Goal: Transaction & Acquisition: Subscribe to service/newsletter

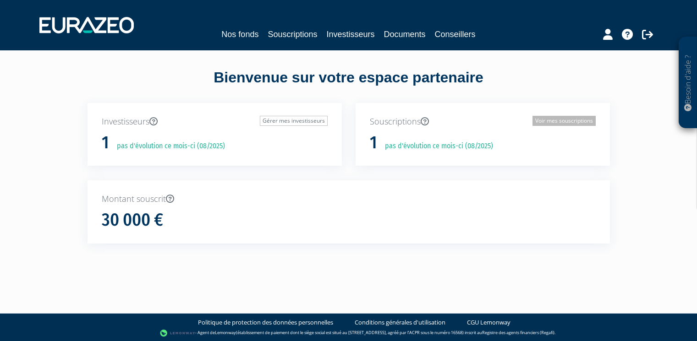
click at [552, 123] on link "Voir mes souscriptions" at bounding box center [563, 121] width 63 height 10
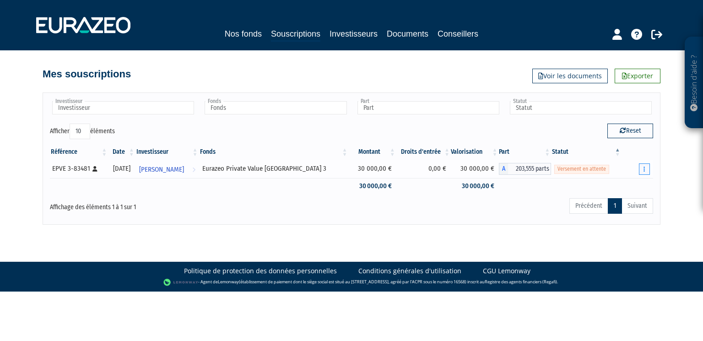
click at [643, 173] on button "button" at bounding box center [644, 168] width 11 height 11
click at [686, 216] on div "Besoin d'aide ? × J'ai besoin d'aide Si vous avez une question à propos du fonc…" at bounding box center [351, 112] width 703 height 225
click at [343, 33] on link "Investisseurs" at bounding box center [354, 33] width 48 height 13
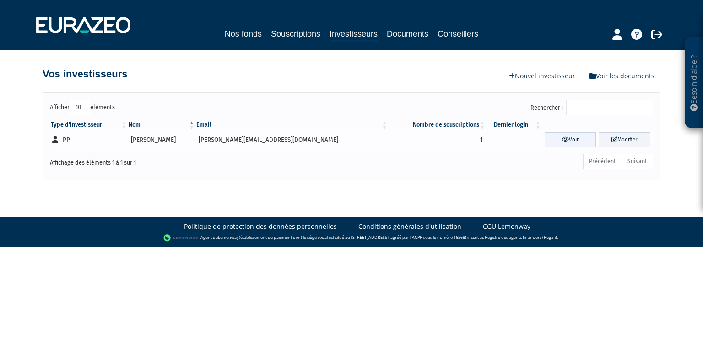
click at [562, 138] on icon at bounding box center [565, 139] width 7 height 6
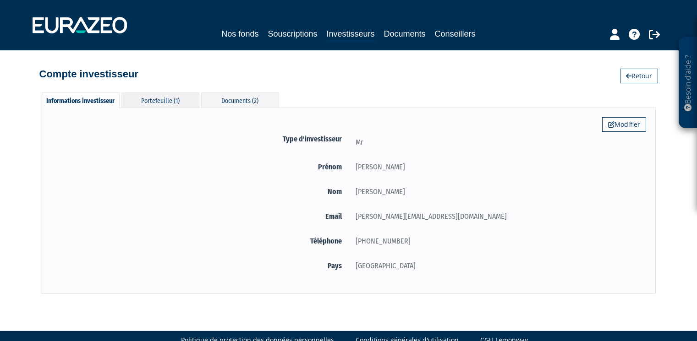
click at [170, 100] on div "Portefeuille (1)" at bounding box center [160, 100] width 78 height 15
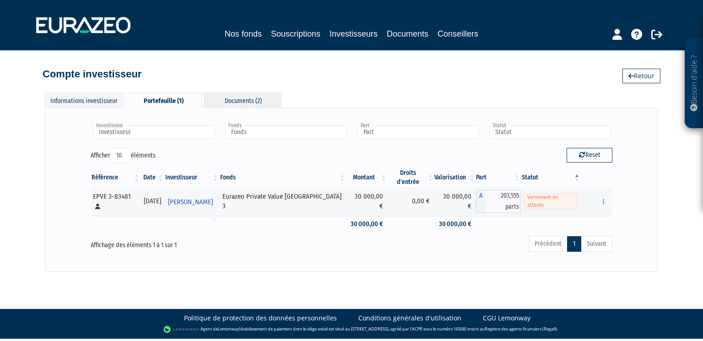
click at [258, 98] on div "Documents (2)" at bounding box center [243, 100] width 78 height 15
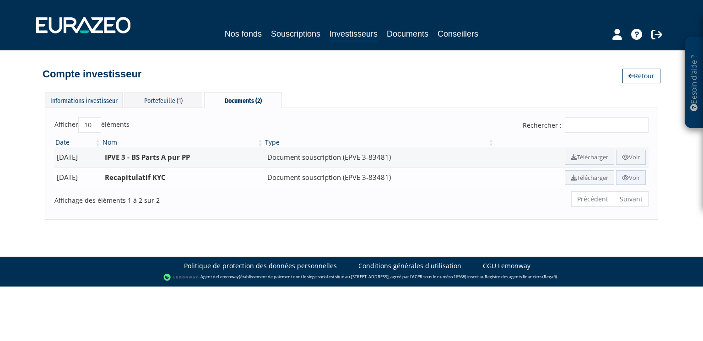
click at [631, 178] on link "Voir" at bounding box center [631, 177] width 30 height 15
click at [634, 159] on link "Voir" at bounding box center [631, 157] width 30 height 15
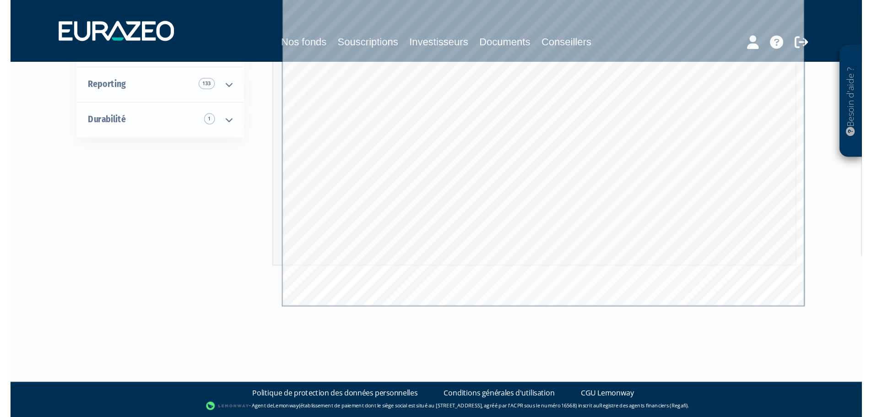
scroll to position [95, 0]
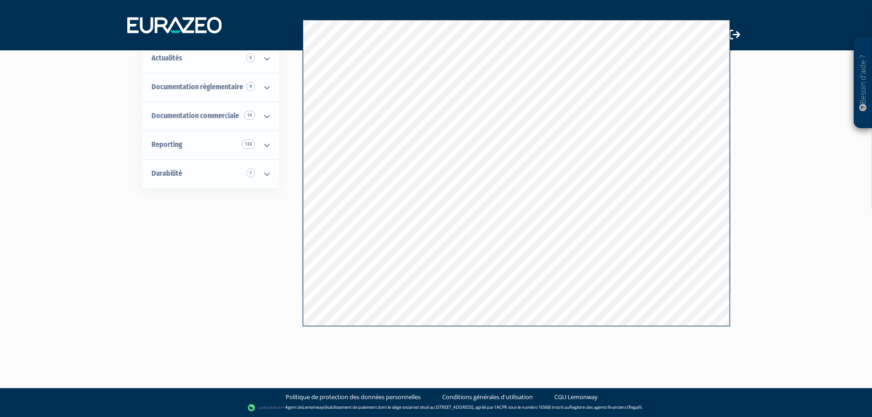
click at [229, 259] on div "Tous les documents Souscription 1 Actualités 5 Replay 4 Documentation règlement…" at bounding box center [436, 157] width 575 height 343
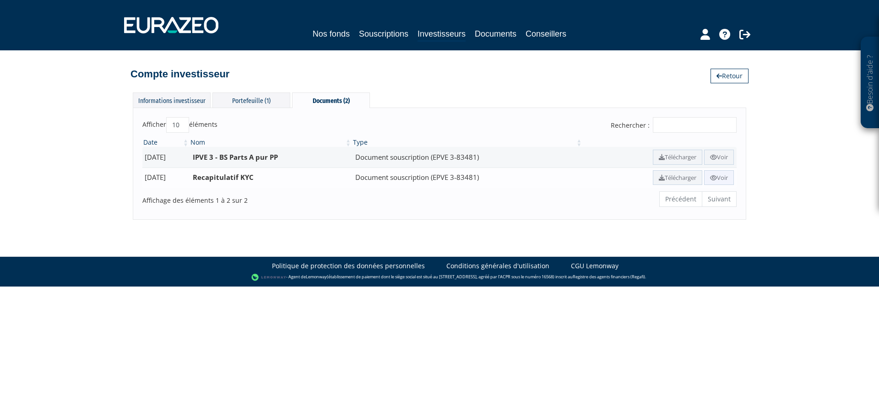
click at [717, 177] on link "Voir" at bounding box center [719, 177] width 30 height 15
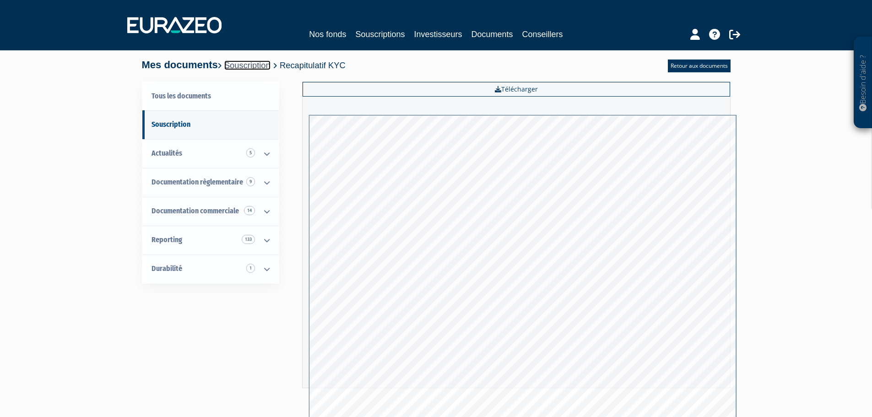
click at [265, 64] on link "Souscription" at bounding box center [247, 65] width 46 height 10
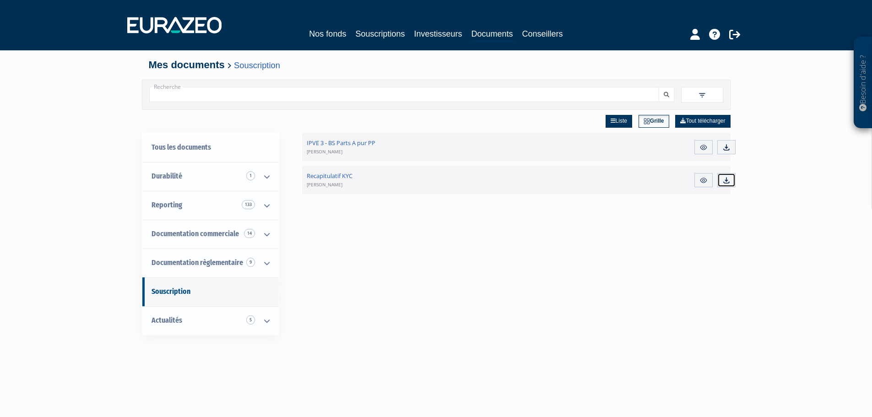
click at [730, 180] on img at bounding box center [727, 180] width 8 height 8
click at [441, 33] on link "Investisseurs" at bounding box center [438, 33] width 48 height 13
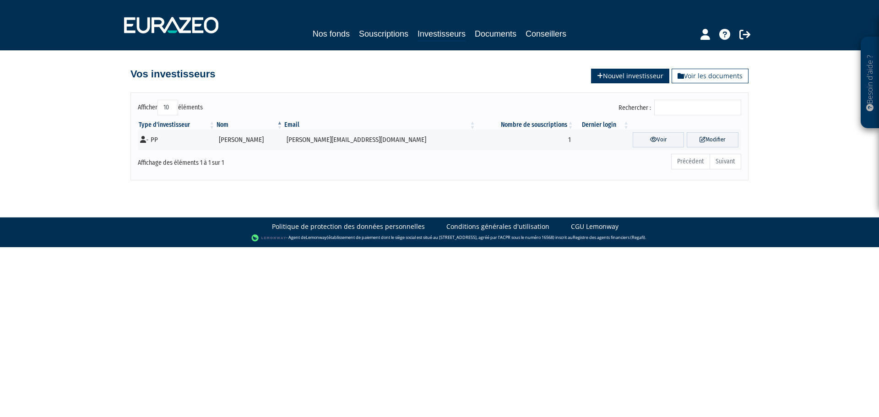
click at [617, 74] on link "Nouvel investisseur" at bounding box center [630, 76] width 78 height 15
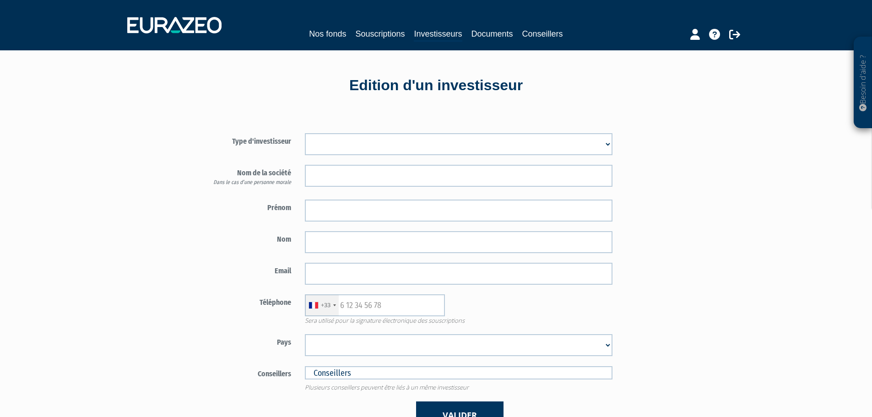
click at [606, 145] on select "Mr Mme Société" at bounding box center [459, 144] width 308 height 22
select select "3"
click at [305, 133] on select "Mr Mme Société" at bounding box center [459, 144] width 308 height 22
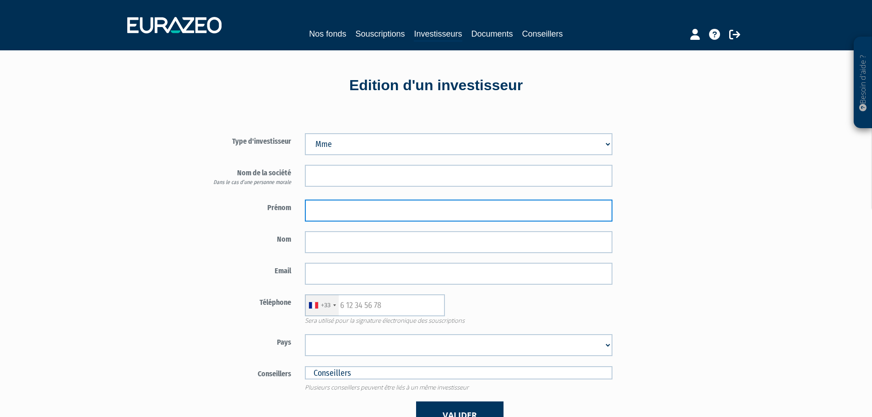
click at [345, 213] on input "text" at bounding box center [459, 211] width 308 height 22
type input "Cécile"
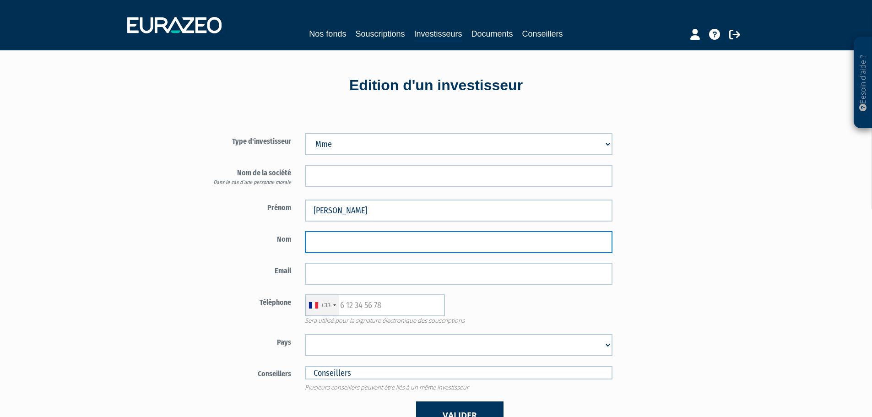
click at [328, 245] on input "text" at bounding box center [459, 242] width 308 height 22
type input "SEHEDIC"
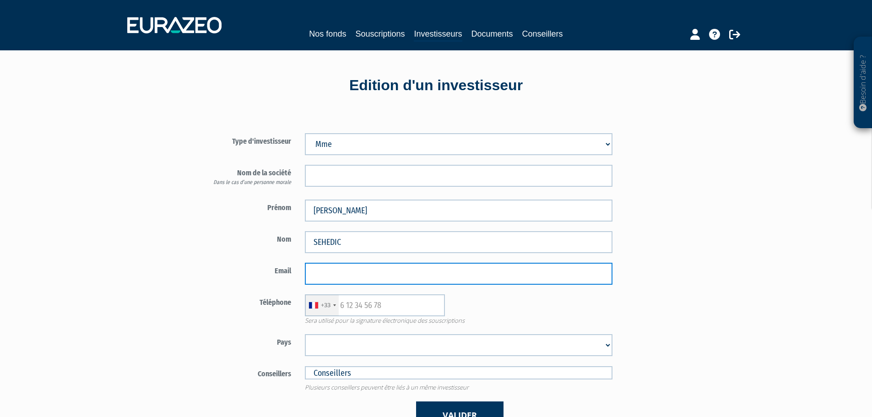
click at [349, 268] on input "email" at bounding box center [459, 274] width 308 height 22
paste input "c.sehedic@gmail.com"
type input "c.sehedic@gmail.com"
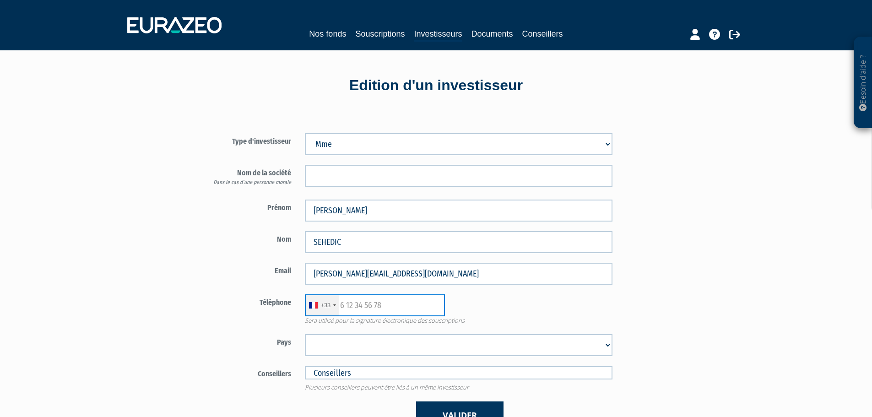
type input "0616303808"
select select "75"
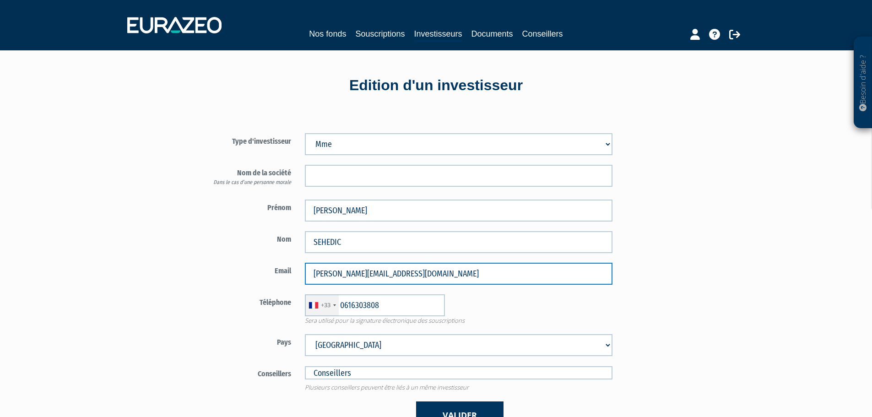
type input "c.sehedic@gmail.com"
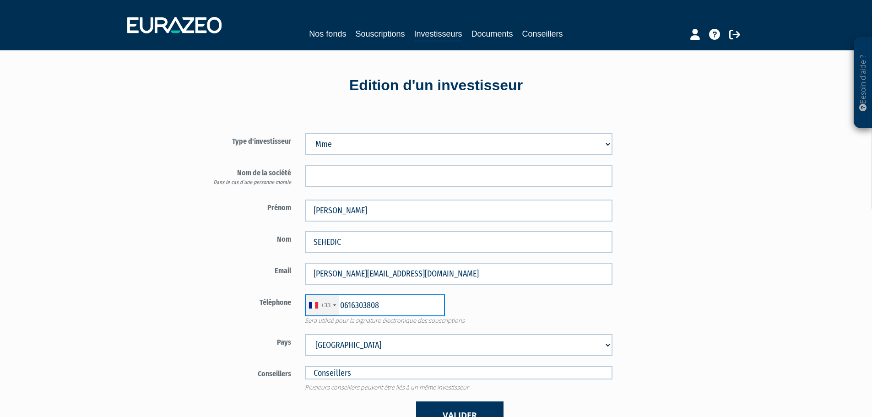
click at [345, 307] on input "0616303808" at bounding box center [375, 305] width 140 height 22
type input "616303808"
click at [658, 359] on div "Type d'investisseur Mr Mme Société Prénom Cécile" at bounding box center [459, 276] width 536 height 333
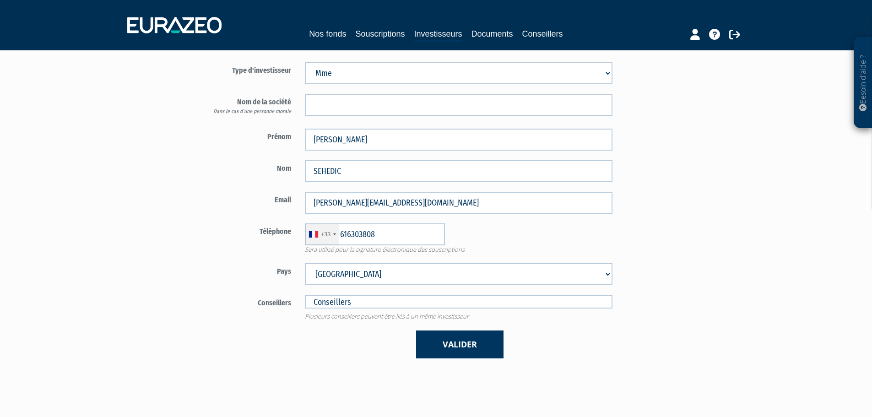
scroll to position [92, 0]
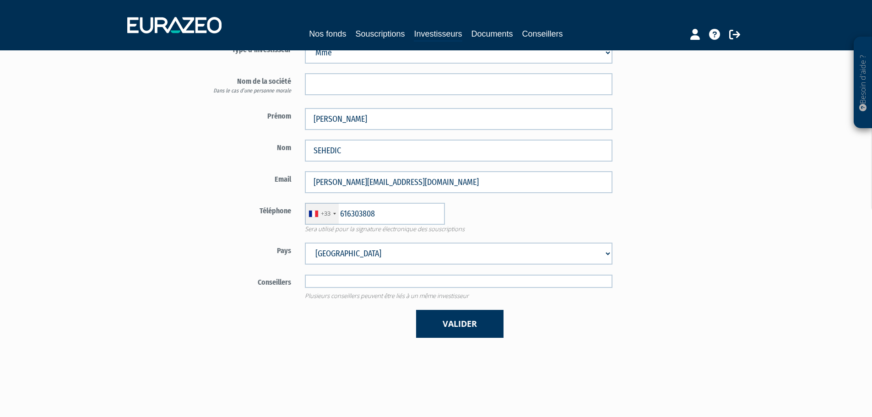
click at [365, 283] on input "text" at bounding box center [459, 281] width 308 height 13
type input "Conseillers"
click at [683, 350] on div "Type d'investisseur Mr Mme Société Prénom Cécile" at bounding box center [459, 184] width 536 height 333
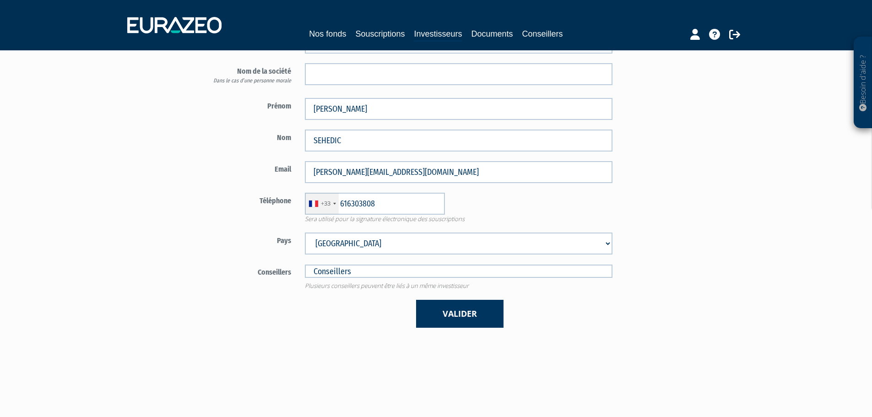
scroll to position [176, 0]
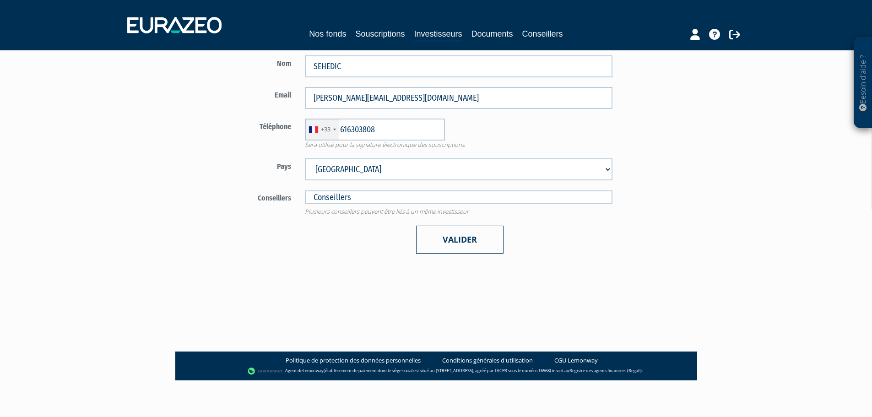
click at [450, 249] on button "Valider" at bounding box center [459, 240] width 87 height 28
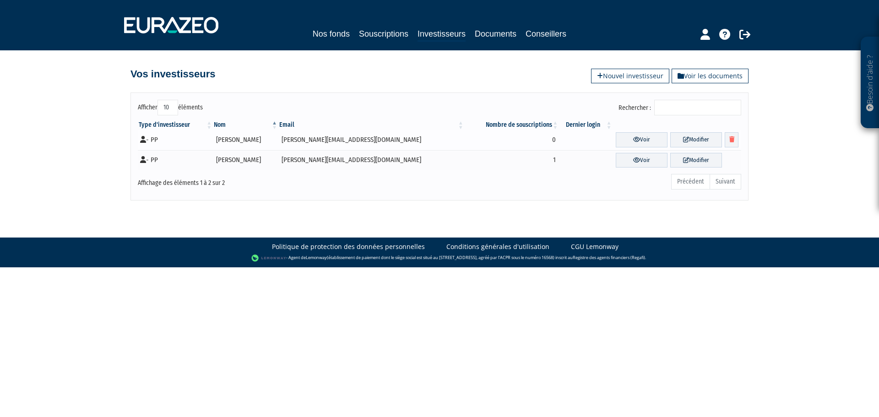
click at [180, 141] on td "- PP" at bounding box center [175, 140] width 75 height 21
click at [383, 40] on link "Souscriptions" at bounding box center [383, 33] width 49 height 13
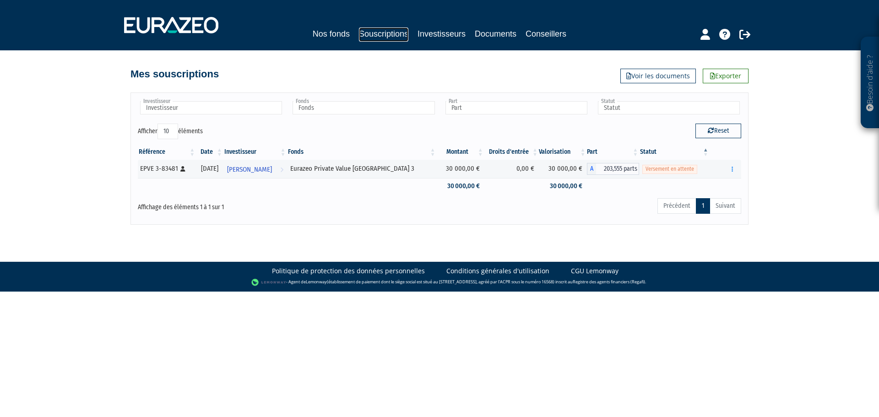
click at [381, 34] on link "Souscriptions" at bounding box center [383, 34] width 49 height 14
click at [452, 34] on link "Investisseurs" at bounding box center [442, 33] width 48 height 13
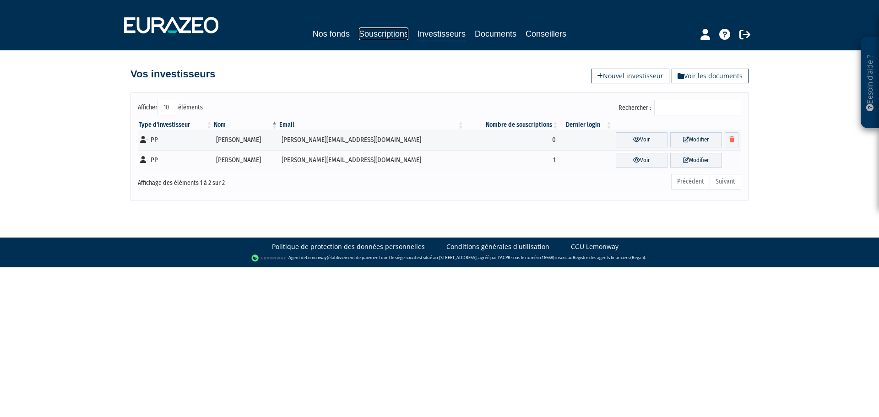
click at [387, 33] on link "Souscriptions" at bounding box center [383, 33] width 49 height 13
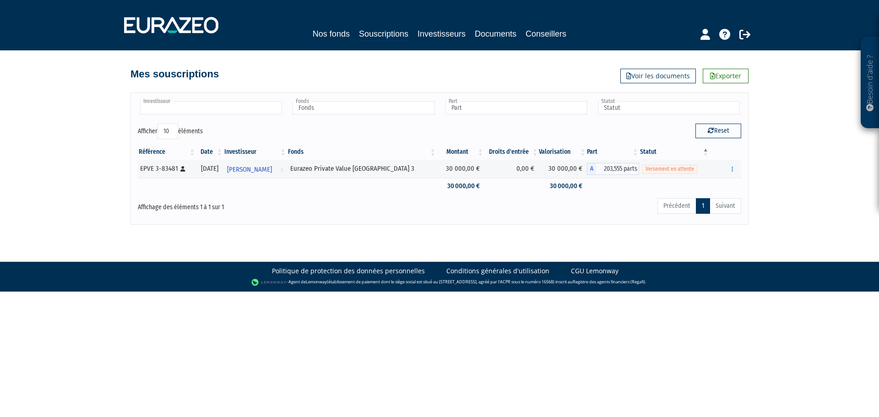
click at [220, 109] on input "text" at bounding box center [211, 107] width 142 height 13
click at [220, 107] on input "text" at bounding box center [211, 107] width 142 height 13
type input "Investisseur"
click at [316, 231] on body "Besoin d'aide ? × J'ai besoin d'aide Si vous avez une question à propos du fonc…" at bounding box center [439, 146] width 879 height 292
click at [195, 29] on img at bounding box center [171, 25] width 94 height 16
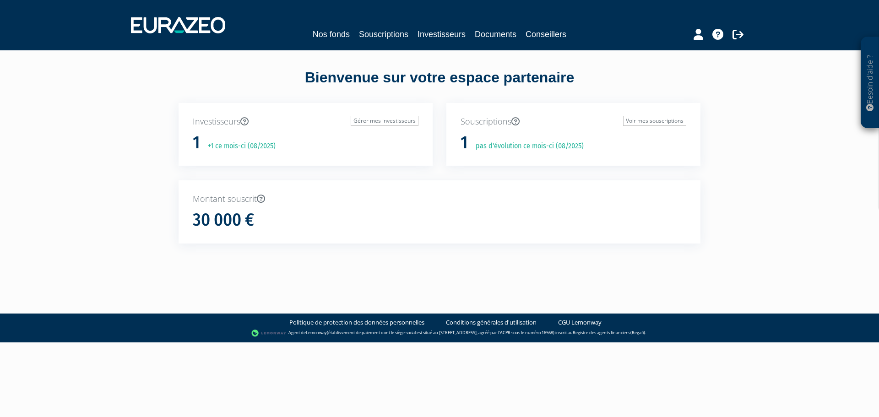
drag, startPoint x: 290, startPoint y: 78, endPoint x: 618, endPoint y: 80, distance: 328.4
click at [618, 80] on div "Bienvenue sur votre espace partenaire" at bounding box center [440, 85] width 536 height 36
click at [400, 124] on link "Gérer mes investisseurs" at bounding box center [385, 121] width 68 height 10
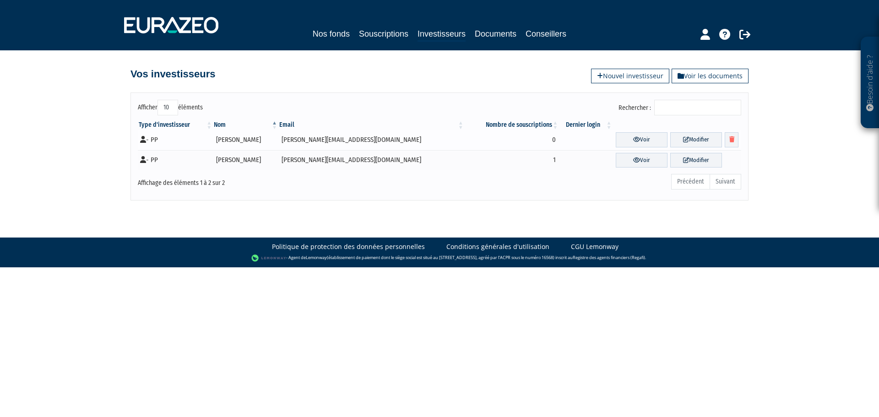
click at [528, 141] on td "0" at bounding box center [512, 140] width 94 height 21
click at [385, 38] on link "Souscriptions" at bounding box center [383, 33] width 49 height 13
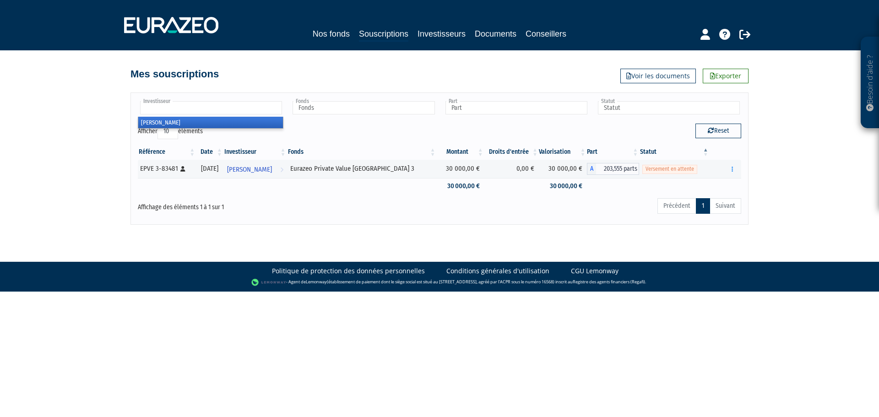
click at [185, 110] on input "text" at bounding box center [211, 107] width 142 height 13
type input "Investisseur"
click at [520, 76] on div "Mes souscriptions Exporter Voir les documents" at bounding box center [440, 70] width 618 height 20
click at [207, 22] on img at bounding box center [171, 25] width 94 height 16
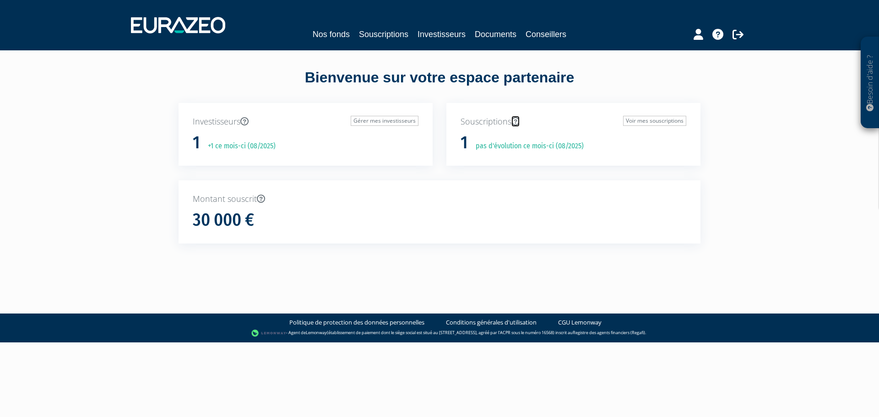
click at [519, 122] on icon at bounding box center [516, 121] width 8 height 8
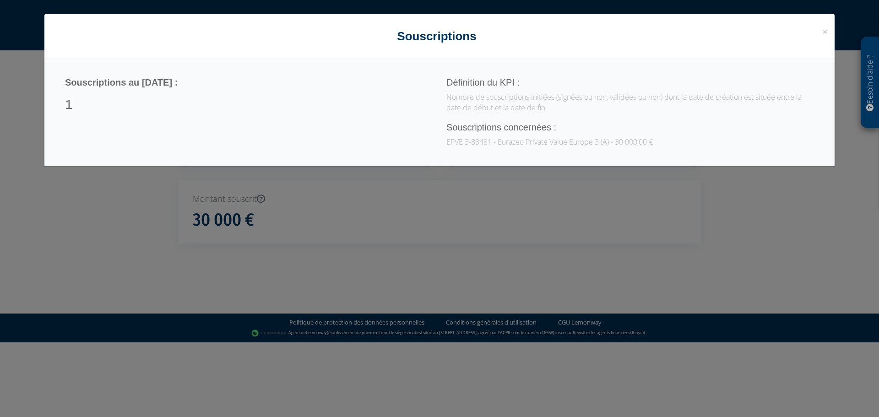
click at [769, 219] on div "× Close Souscriptions Souscriptions au [DATE] : 1 Définition du KPI : Nombre de…" at bounding box center [439, 208] width 879 height 417
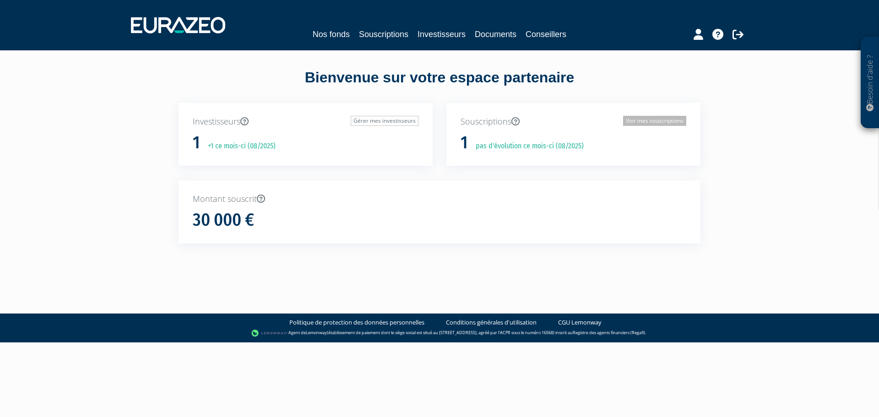
click at [650, 123] on link "Voir mes souscriptions" at bounding box center [654, 121] width 63 height 10
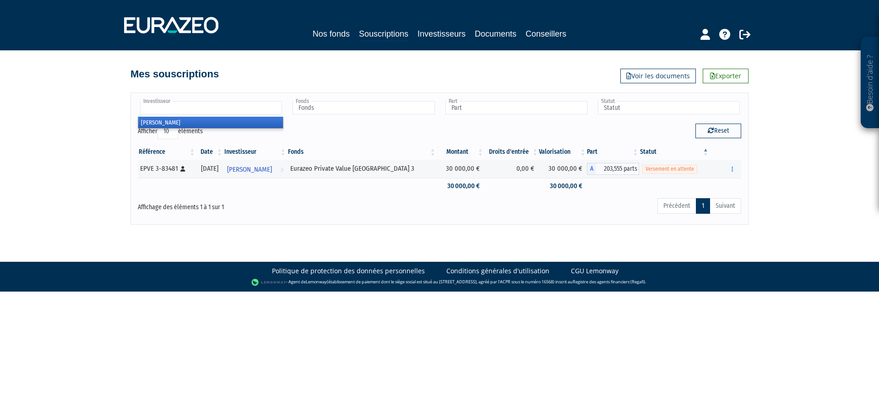
click at [197, 110] on input "text" at bounding box center [211, 107] width 142 height 13
type input "Investisseur"
click at [319, 129] on div "Afficher 10 25 50 100 éléments" at bounding box center [285, 133] width 295 height 18
click at [189, 25] on img at bounding box center [171, 25] width 94 height 16
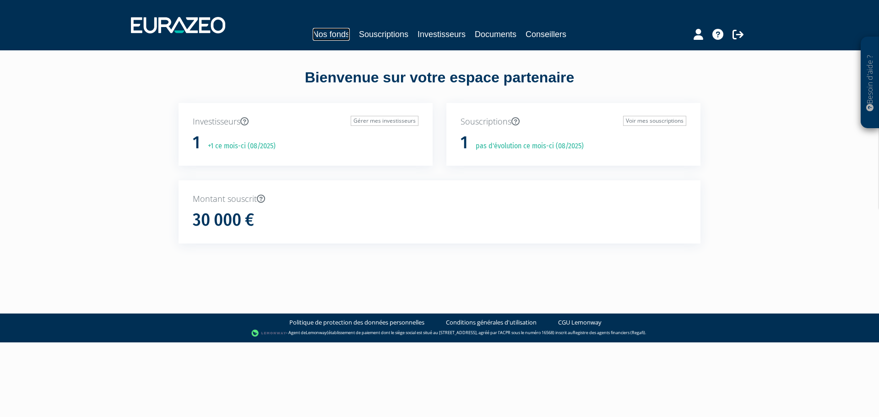
click at [317, 36] on link "Nos fonds" at bounding box center [331, 34] width 37 height 13
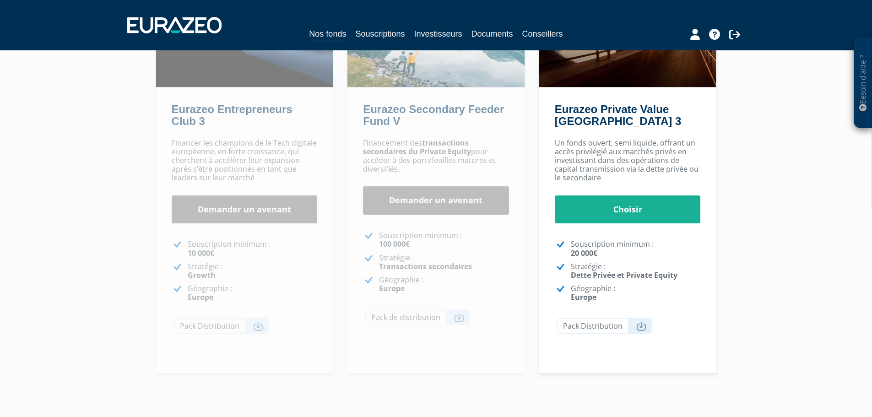
scroll to position [183, 0]
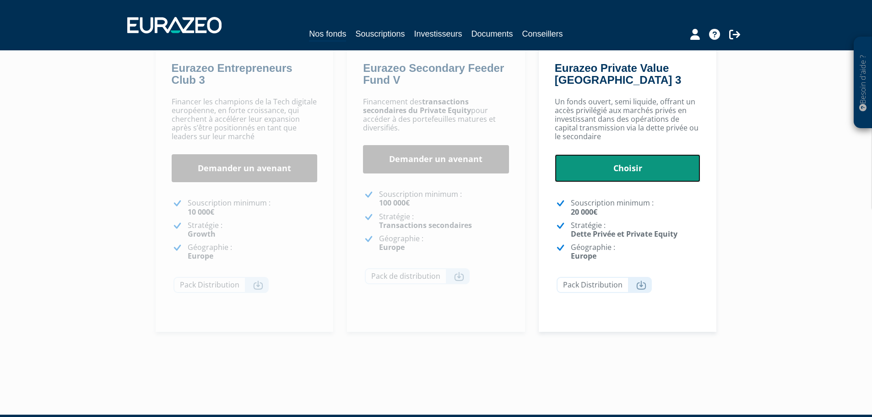
click at [616, 171] on link "Choisir" at bounding box center [628, 168] width 146 height 28
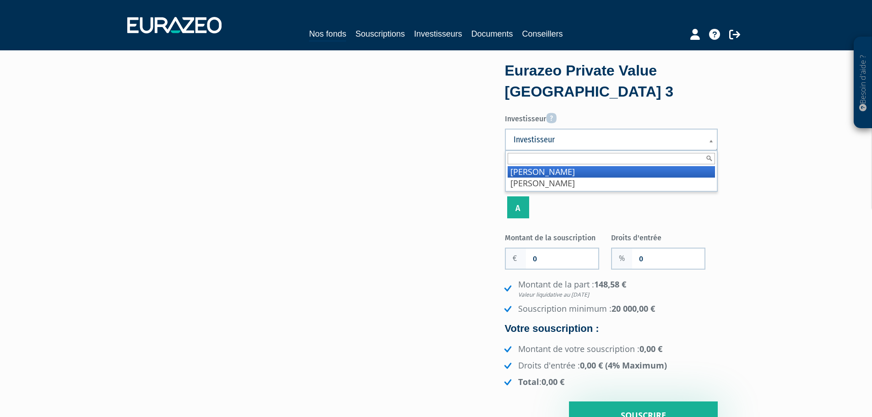
click at [710, 141] on b at bounding box center [713, 146] width 8 height 20
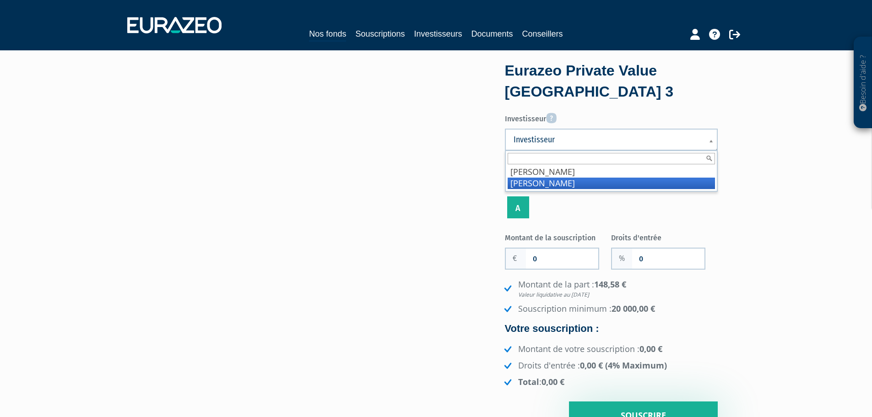
click at [554, 183] on li "SEHEDIC Cécile" at bounding box center [611, 183] width 207 height 11
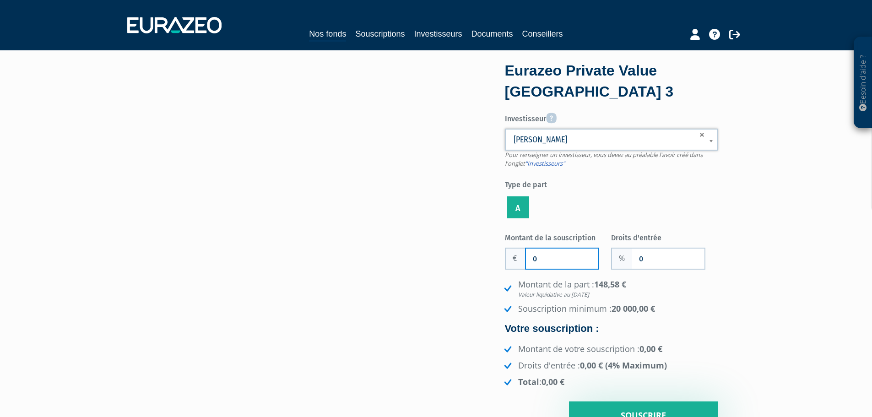
click at [548, 262] on input "0" at bounding box center [562, 259] width 72 height 20
click at [536, 262] on input "Montant de la souscription" at bounding box center [562, 259] width 72 height 20
click at [549, 257] on input "Montant de la souscription" at bounding box center [562, 259] width 72 height 20
click at [420, 290] on div "Eurazeo Private Value Europe 3 Investisseur Pour renseigner un investisseur, vo…" at bounding box center [436, 247] width 577 height 366
click at [536, 261] on input "Montant de la souscription" at bounding box center [562, 259] width 72 height 20
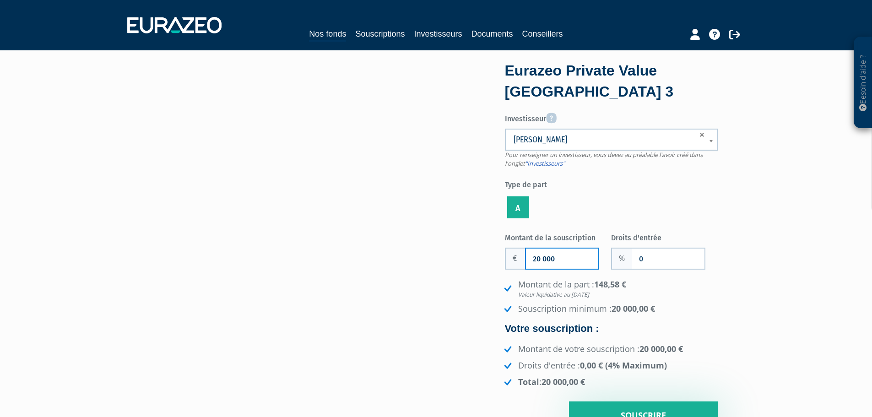
type input "20 000"
click at [675, 258] on input "0" at bounding box center [668, 259] width 72 height 20
type input "1"
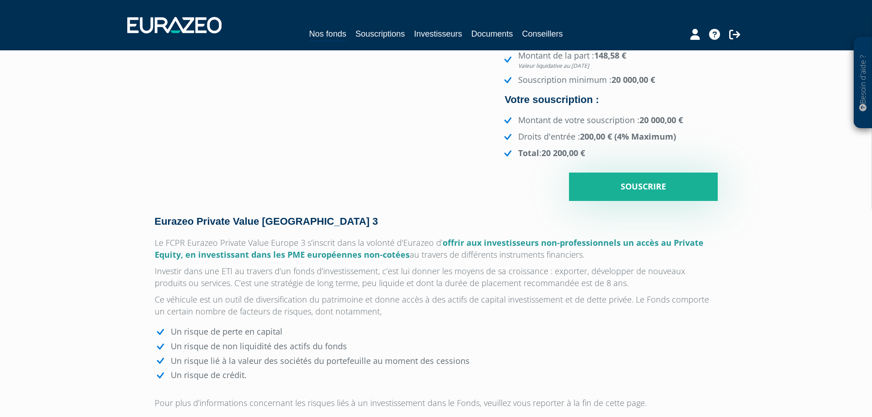
scroll to position [183, 0]
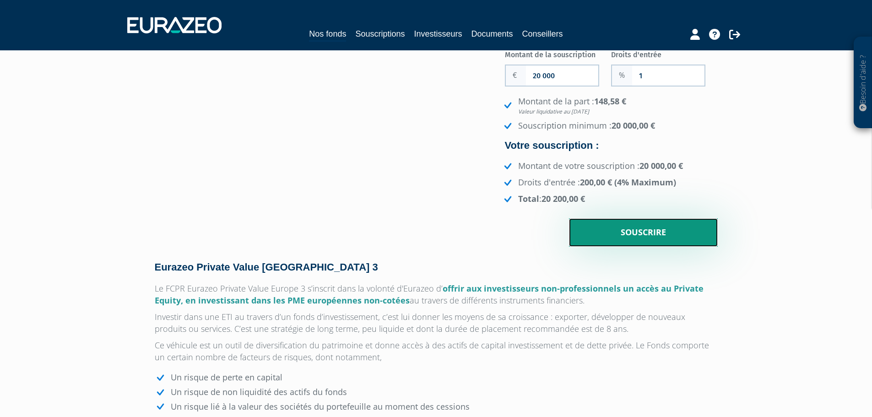
click at [643, 233] on input "Souscrire" at bounding box center [643, 232] width 149 height 28
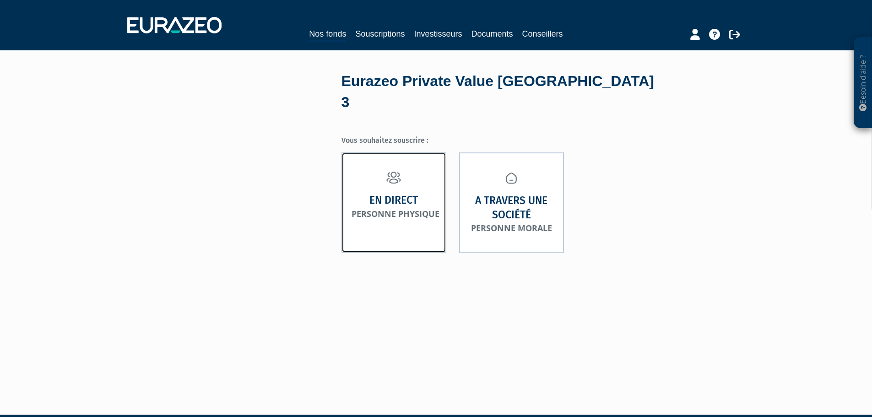
click at [403, 208] on small "Personne physique" at bounding box center [396, 213] width 88 height 11
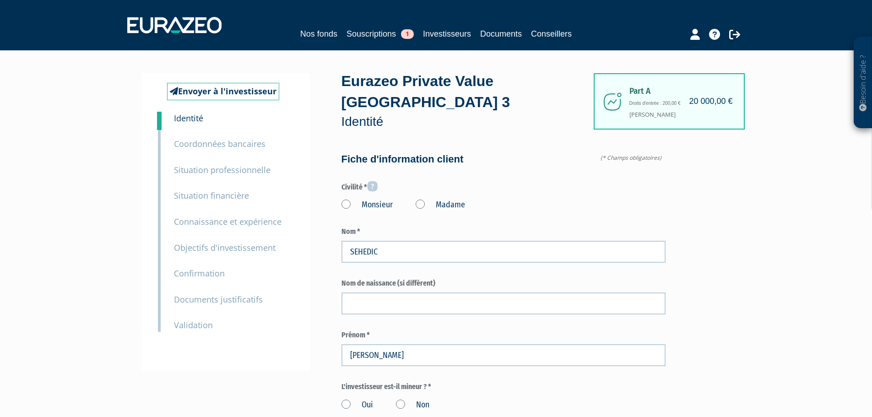
click at [423, 199] on label "Madame" at bounding box center [440, 205] width 49 height 12
click at [0, 0] on "Madame" at bounding box center [0, 0] width 0 height 0
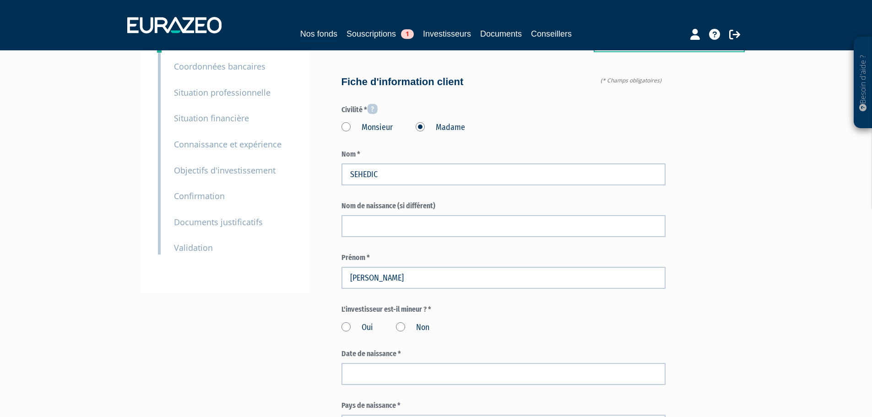
scroll to position [92, 0]
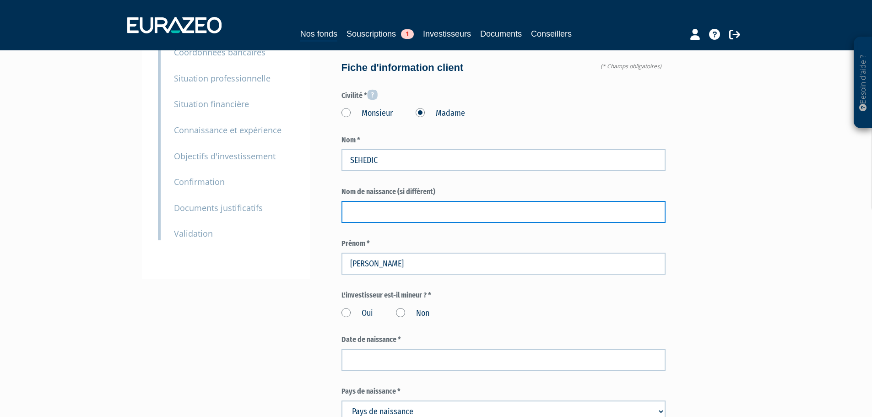
click at [364, 201] on input "text" at bounding box center [504, 212] width 324 height 22
paste input "ABRIBAT"
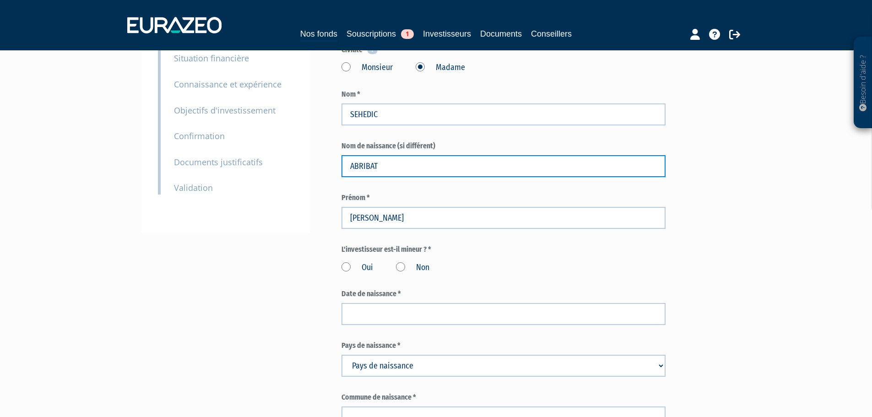
scroll to position [183, 0]
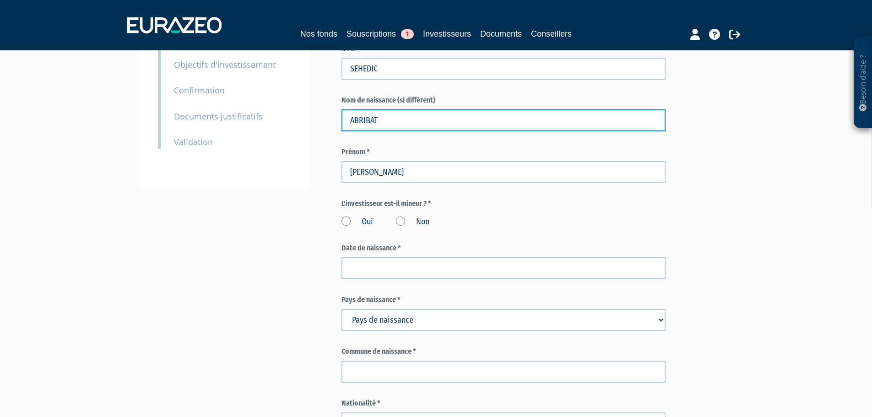
type input "ABRIBAT"
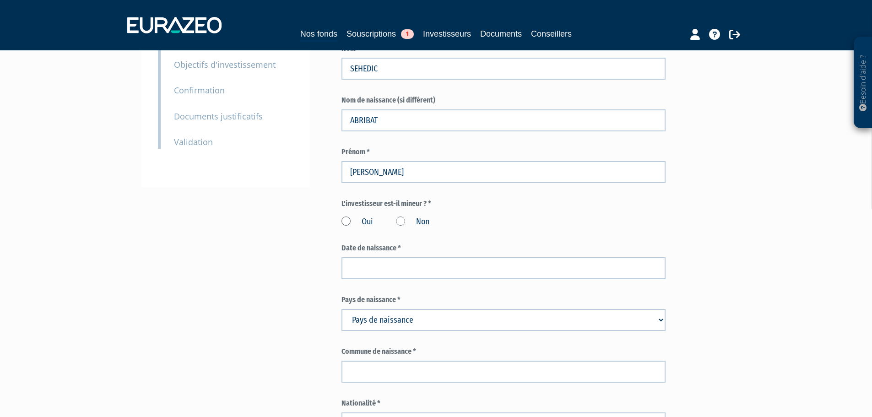
click at [402, 216] on label "Non" at bounding box center [412, 222] width 33 height 12
click at [0, 0] on input "Non" at bounding box center [0, 0] width 0 height 0
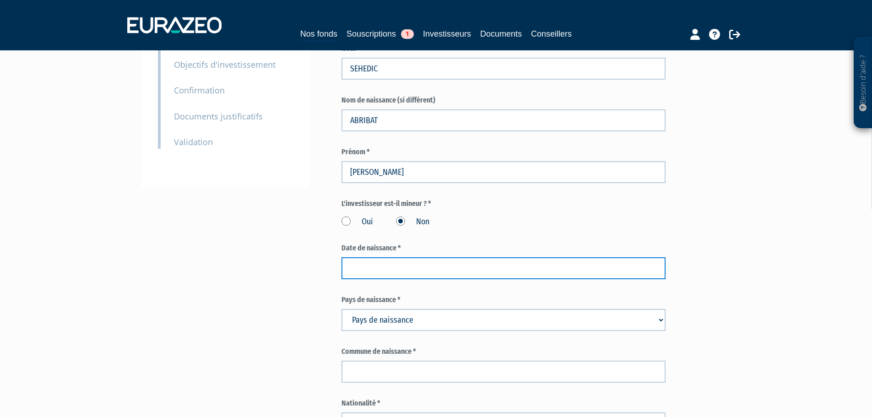
click at [388, 257] on input at bounding box center [504, 268] width 324 height 22
paste input "25/11/1972"
type input "25/11/1972"
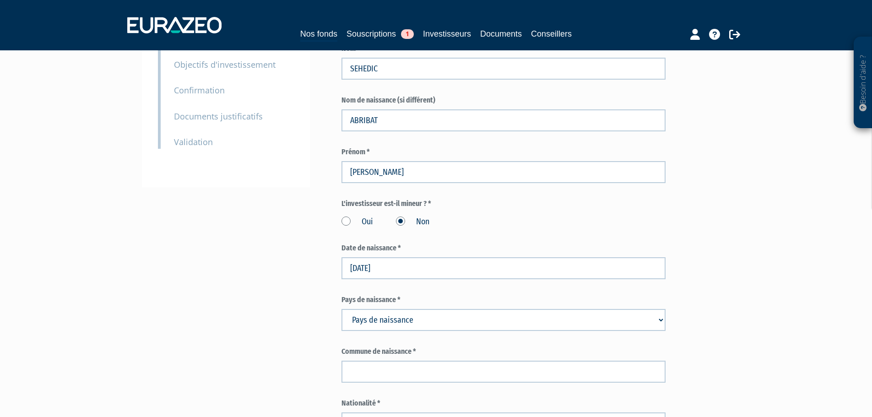
click at [425, 309] on select "Pays de naissance Afghanistan Afrique du Sud Albanie Algérie Allemagne Andorre" at bounding box center [504, 320] width 324 height 22
select select "75"
click at [0, 0] on input "text" at bounding box center [0, 0] width 0 height 0
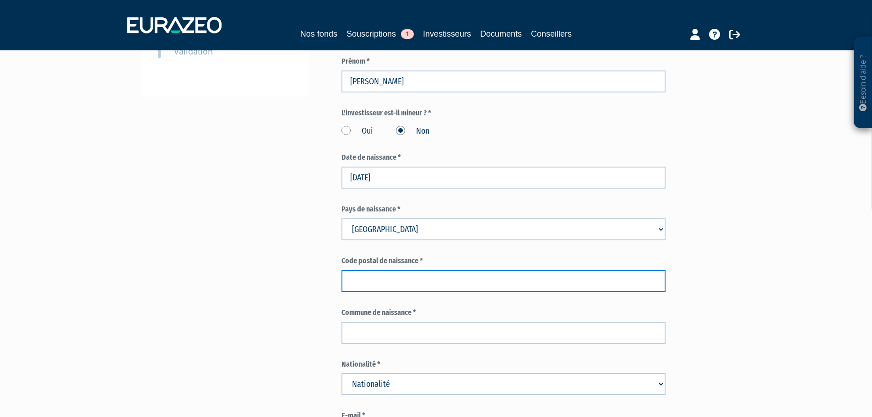
scroll to position [275, 0]
type input "24000"
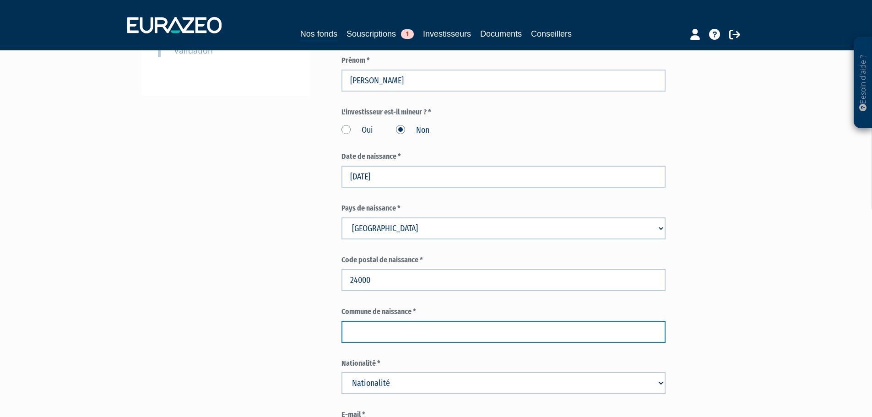
click at [403, 321] on input "text" at bounding box center [504, 332] width 324 height 22
type input "PERIGUEUX"
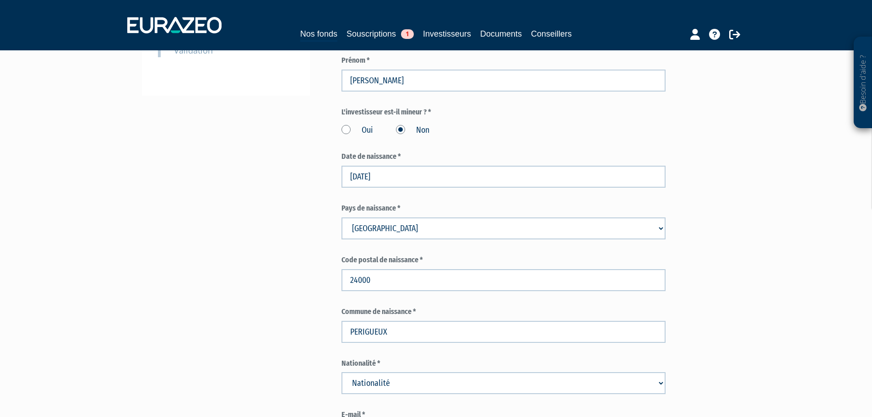
click at [409, 372] on select "Nationalité Afghanistan Afrique du Sud Albanie Algérie Allemagne Andorre" at bounding box center [504, 383] width 324 height 22
select select "75"
click at [342, 372] on select "Nationalité Afghanistan Afrique du Sud Albanie Algérie Allemagne Andorre" at bounding box center [504, 383] width 324 height 22
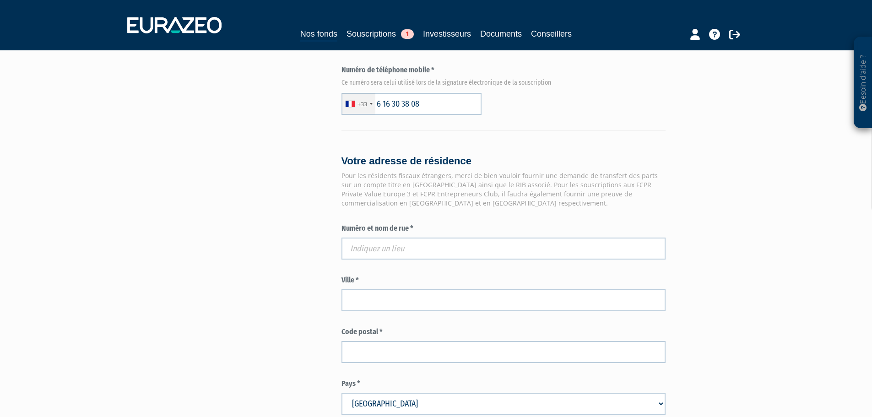
scroll to position [687, 0]
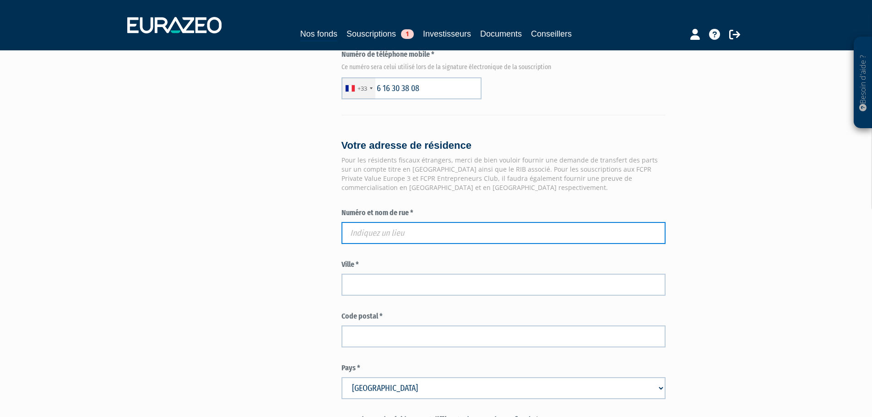
click at [392, 222] on input "text" at bounding box center [504, 233] width 324 height 22
paste input "6 rue Jules Michelet"
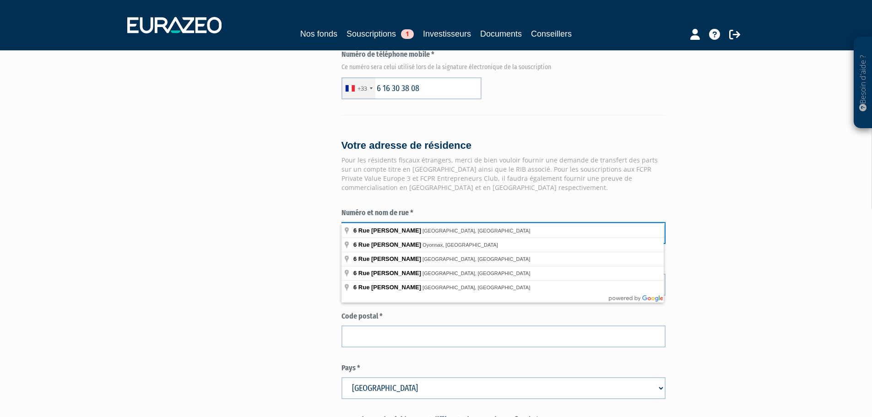
type input "6 rue Jules Michelet"
click at [279, 238] on div "Envoyer à l'investisseur 1 Identité 2 Coordonnées bancaires 3 Situation profess…" at bounding box center [436, 41] width 575 height 1310
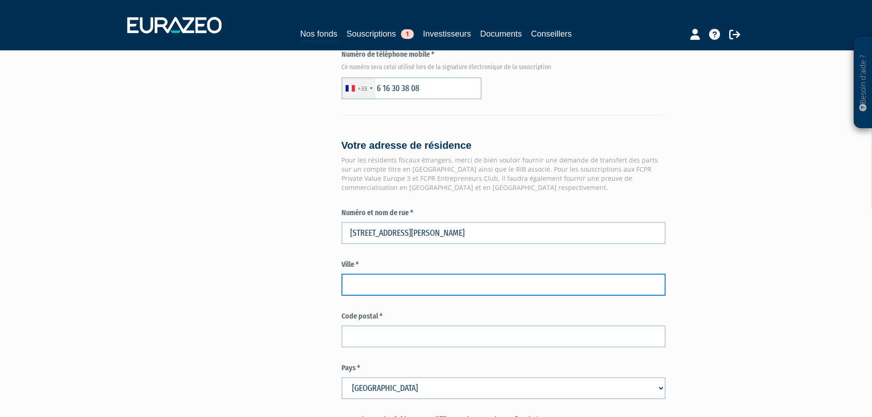
click at [370, 274] on input "text" at bounding box center [504, 285] width 324 height 22
type input "VANVES"
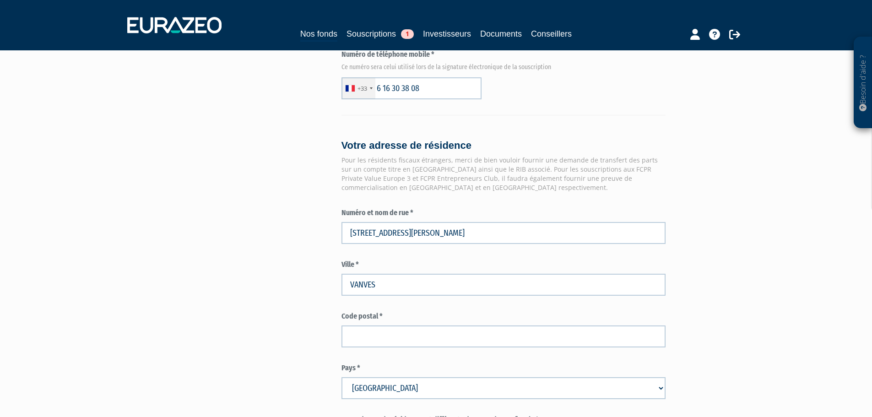
type input "92160"
type input "[GEOGRAPHIC_DATA]"
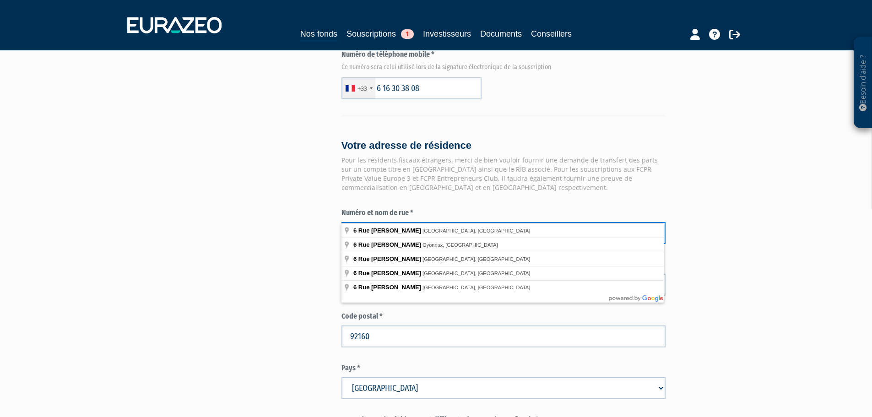
click at [428, 222] on input "6 rue Jules Michelet" at bounding box center [504, 233] width 324 height 22
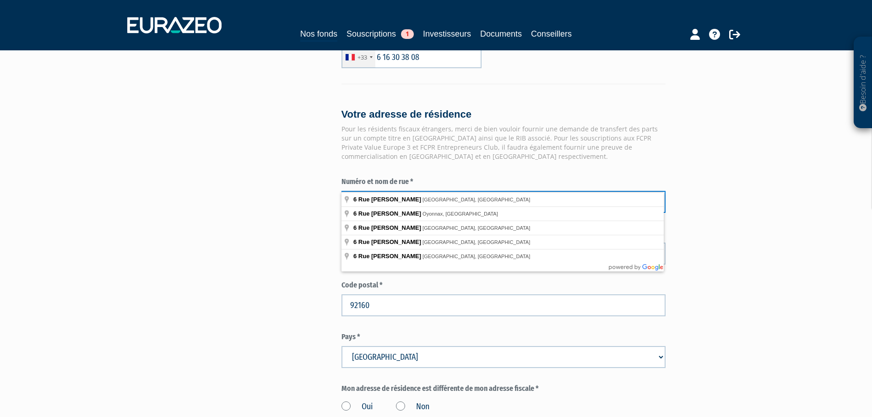
scroll to position [733, 0]
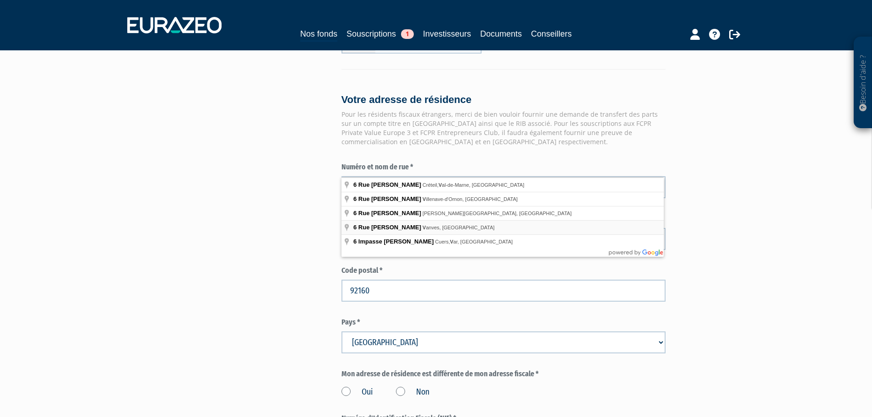
type input "6 Rue Jules Michelet, Vanves, France"
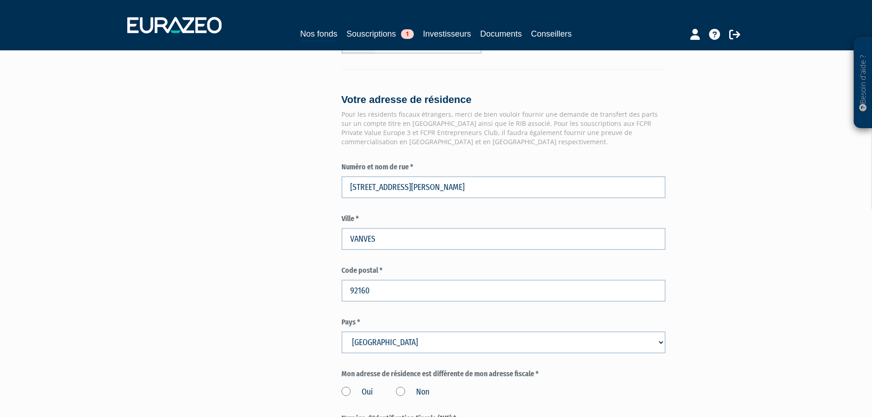
type input "Vanves"
type input "92170"
type input "6 Rue Jules Michelet"
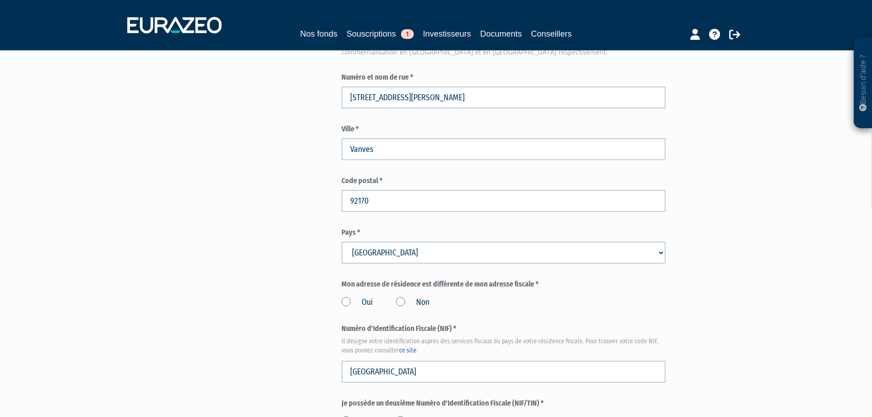
scroll to position [824, 0]
click at [402, 295] on label "Non" at bounding box center [412, 301] width 33 height 12
click at [0, 0] on input "Non" at bounding box center [0, 0] width 0 height 0
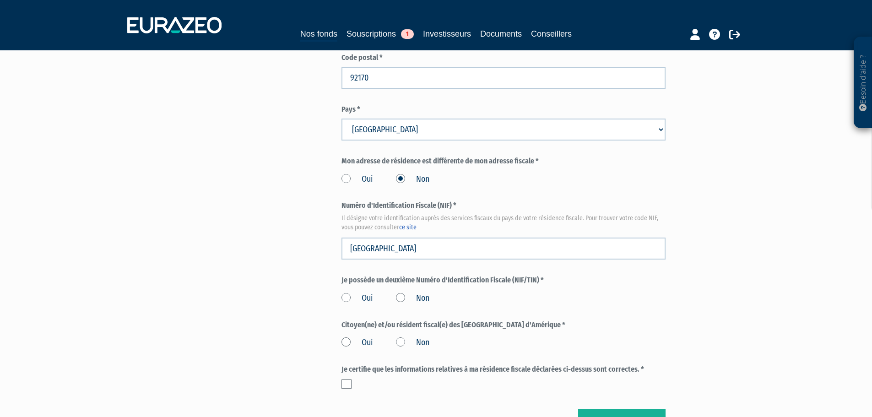
scroll to position [962, 0]
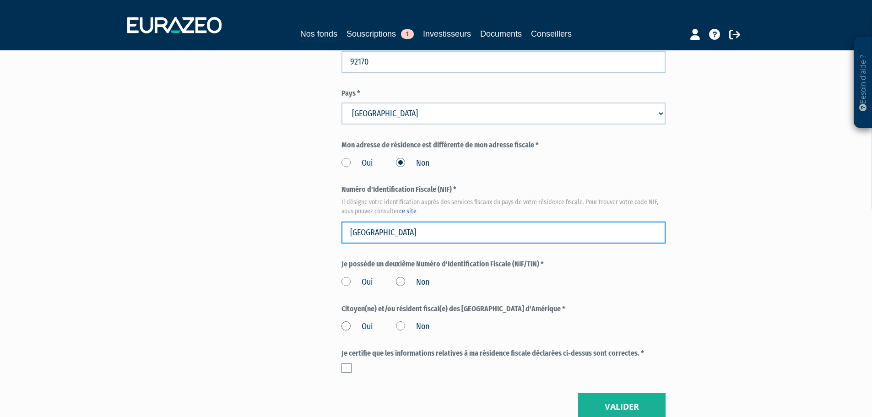
click at [377, 222] on input "[GEOGRAPHIC_DATA]" at bounding box center [504, 233] width 324 height 22
paste input "06 80 089 727 338"
click at [374, 222] on input "France06 80 089 727 338" at bounding box center [504, 233] width 324 height 22
click at [362, 222] on input "06 80 089 727 338" at bounding box center [504, 233] width 324 height 22
click at [371, 222] on input "0680 089 727 338" at bounding box center [504, 233] width 324 height 22
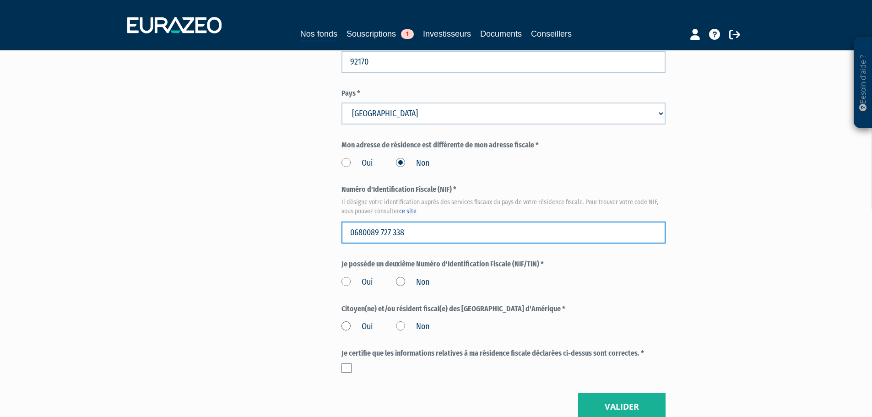
click at [383, 222] on input "0680089 727 338" at bounding box center [504, 233] width 324 height 22
click at [382, 222] on input "0680089 727 338" at bounding box center [504, 233] width 324 height 22
click at [392, 222] on input "0680089727 338" at bounding box center [504, 233] width 324 height 22
type input "0680089727338"
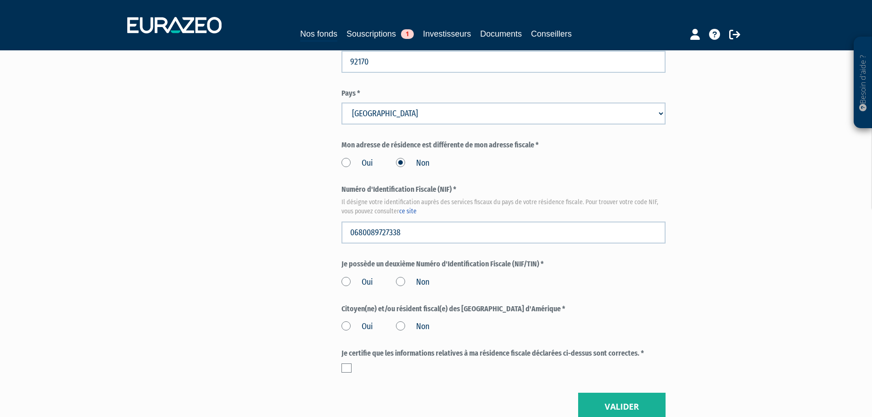
click at [400, 277] on label "Non" at bounding box center [412, 283] width 33 height 12
click at [0, 0] on input "Non" at bounding box center [0, 0] width 0 height 0
click at [401, 321] on label "Non" at bounding box center [412, 327] width 33 height 12
click at [0, 0] on input "Non" at bounding box center [0, 0] width 0 height 0
click at [344, 364] on label at bounding box center [347, 368] width 10 height 9
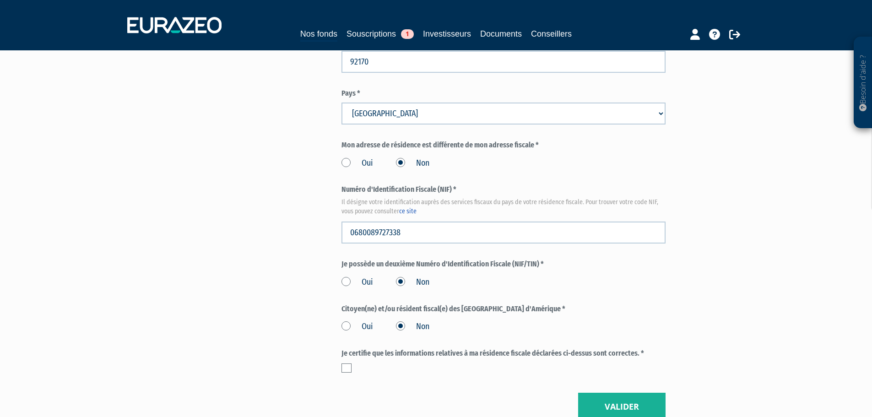
click at [0, 0] on input "checkbox" at bounding box center [0, 0] width 0 height 0
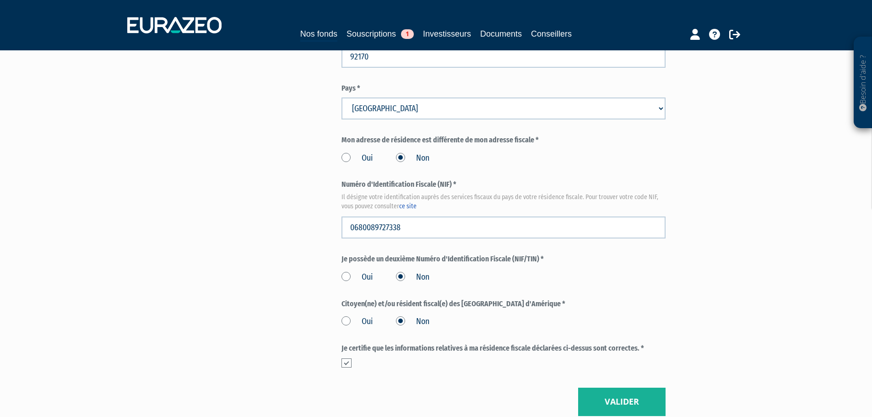
scroll to position [1034, 0]
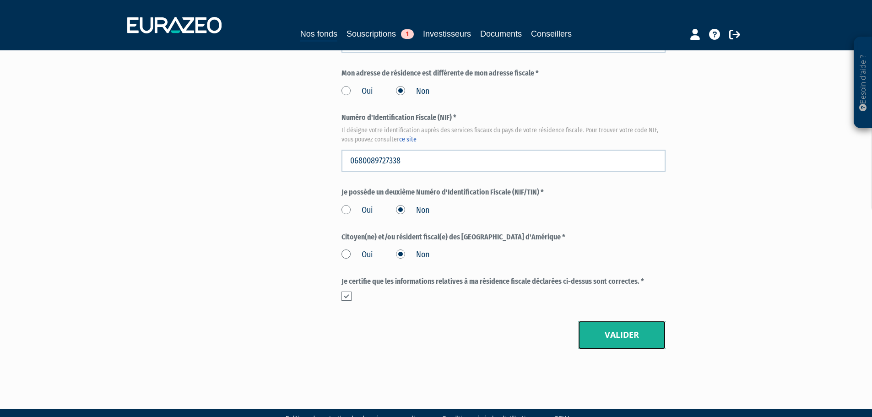
click at [621, 321] on button "Valider" at bounding box center [621, 335] width 87 height 28
